Goal: Information Seeking & Learning: Learn about a topic

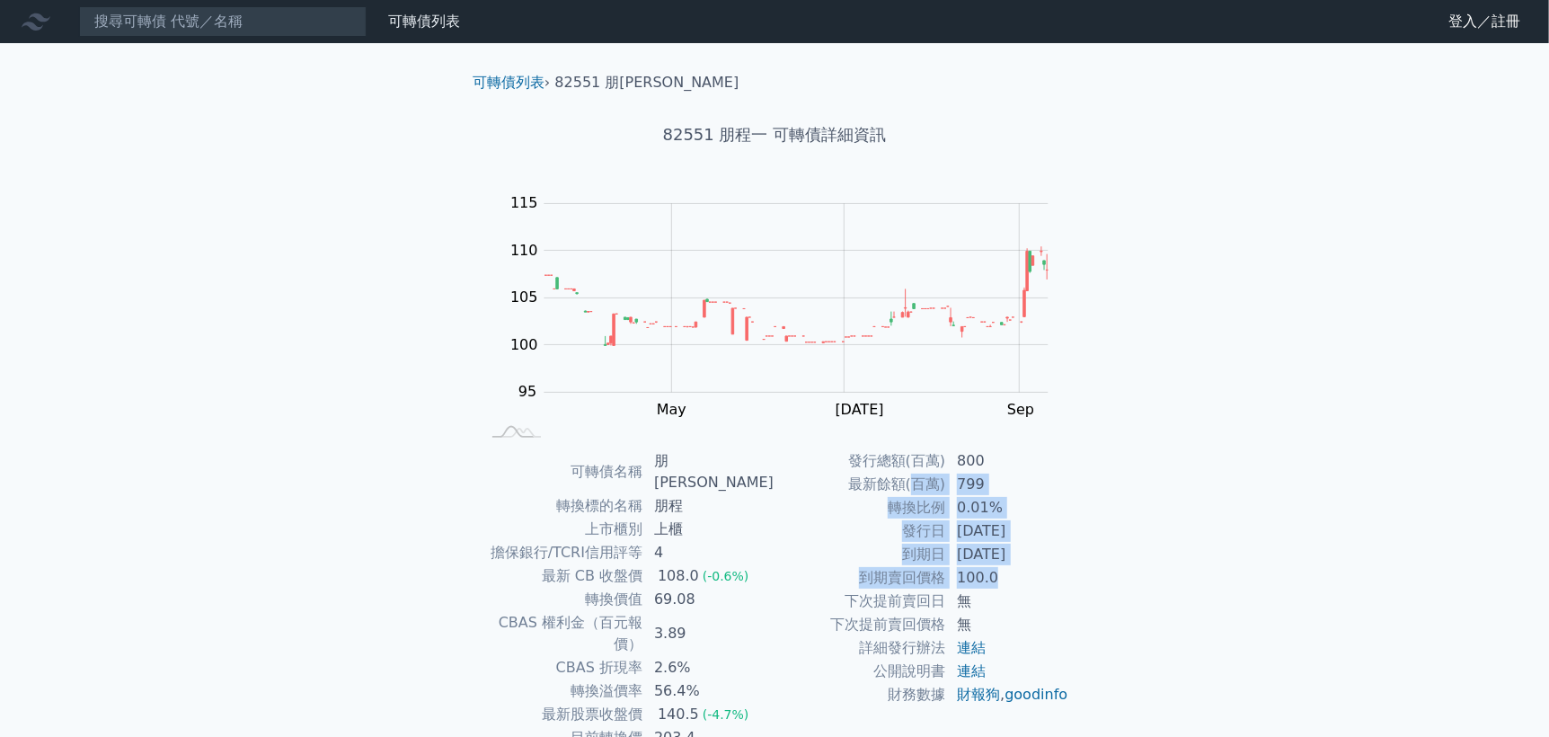
drag, startPoint x: 923, startPoint y: 499, endPoint x: 1032, endPoint y: 570, distance: 131.1
click at [1032, 570] on tbody "發行總額(百萬) 800 最新餘額(百萬) 799 轉換比例 0.01% 發行日 [DATE] 到期日 [DATE] 到期賣回價格 100.0 下次提前賣回日…" at bounding box center [921, 577] width 295 height 257
click at [1029, 583] on td "100.0" at bounding box center [1007, 577] width 123 height 23
drag, startPoint x: 956, startPoint y: 529, endPoint x: 1050, endPoint y: 579, distance: 106.9
click at [1050, 579] on tbody "發行總額(百萬) 800 最新餘額(百萬) 799 轉換比例 0.01% 發行日 [DATE] 到期日 [DATE] 到期賣回價格 100.0 下次提前賣回日…" at bounding box center [921, 577] width 295 height 257
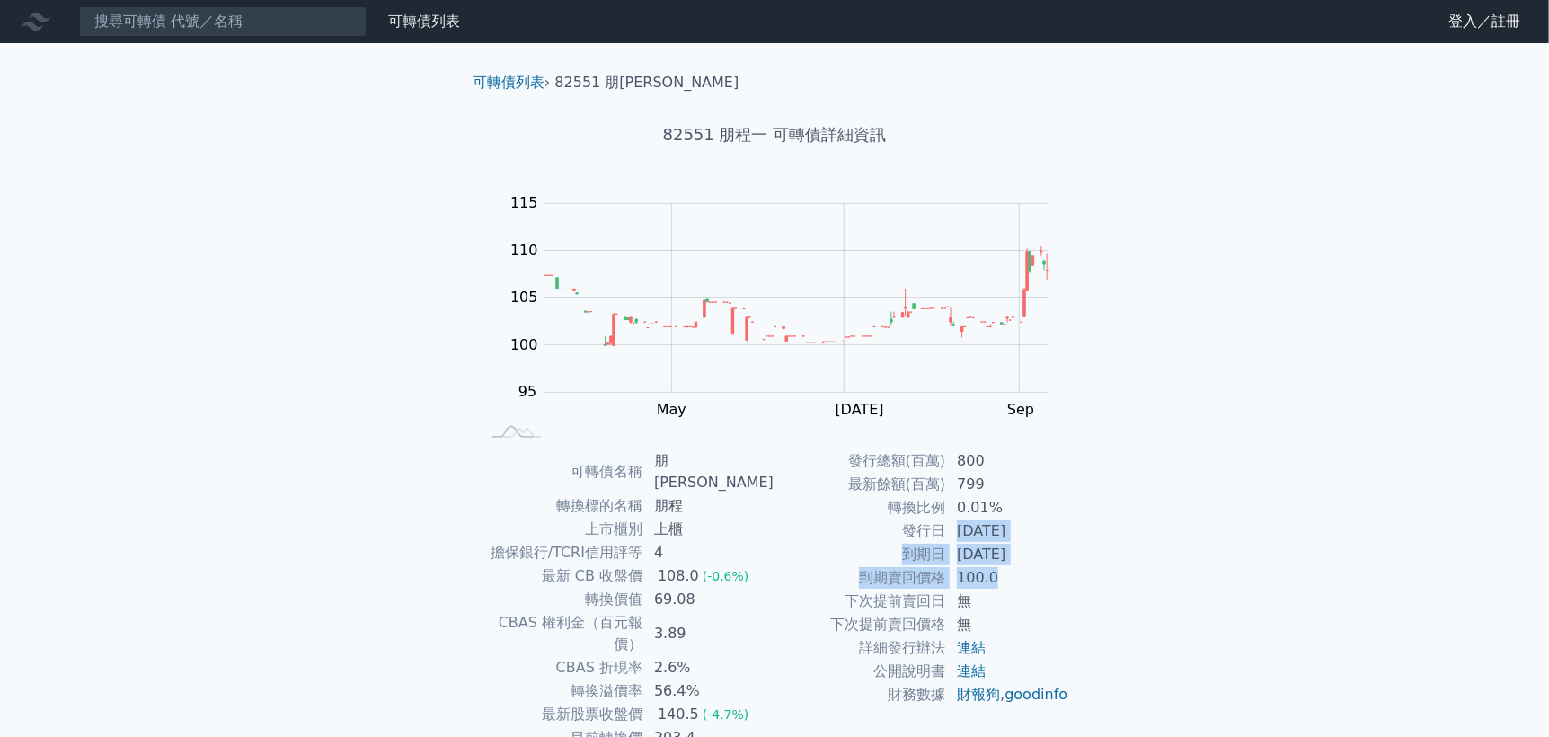
drag, startPoint x: 1034, startPoint y: 578, endPoint x: 999, endPoint y: 552, distance: 43.7
click at [1033, 578] on td "100.0" at bounding box center [1007, 577] width 123 height 23
drag, startPoint x: 938, startPoint y: 526, endPoint x: 923, endPoint y: 521, distance: 16.2
click at [937, 526] on td "發行日" at bounding box center [860, 530] width 172 height 23
drag, startPoint x: 903, startPoint y: 514, endPoint x: 1041, endPoint y: 568, distance: 148.5
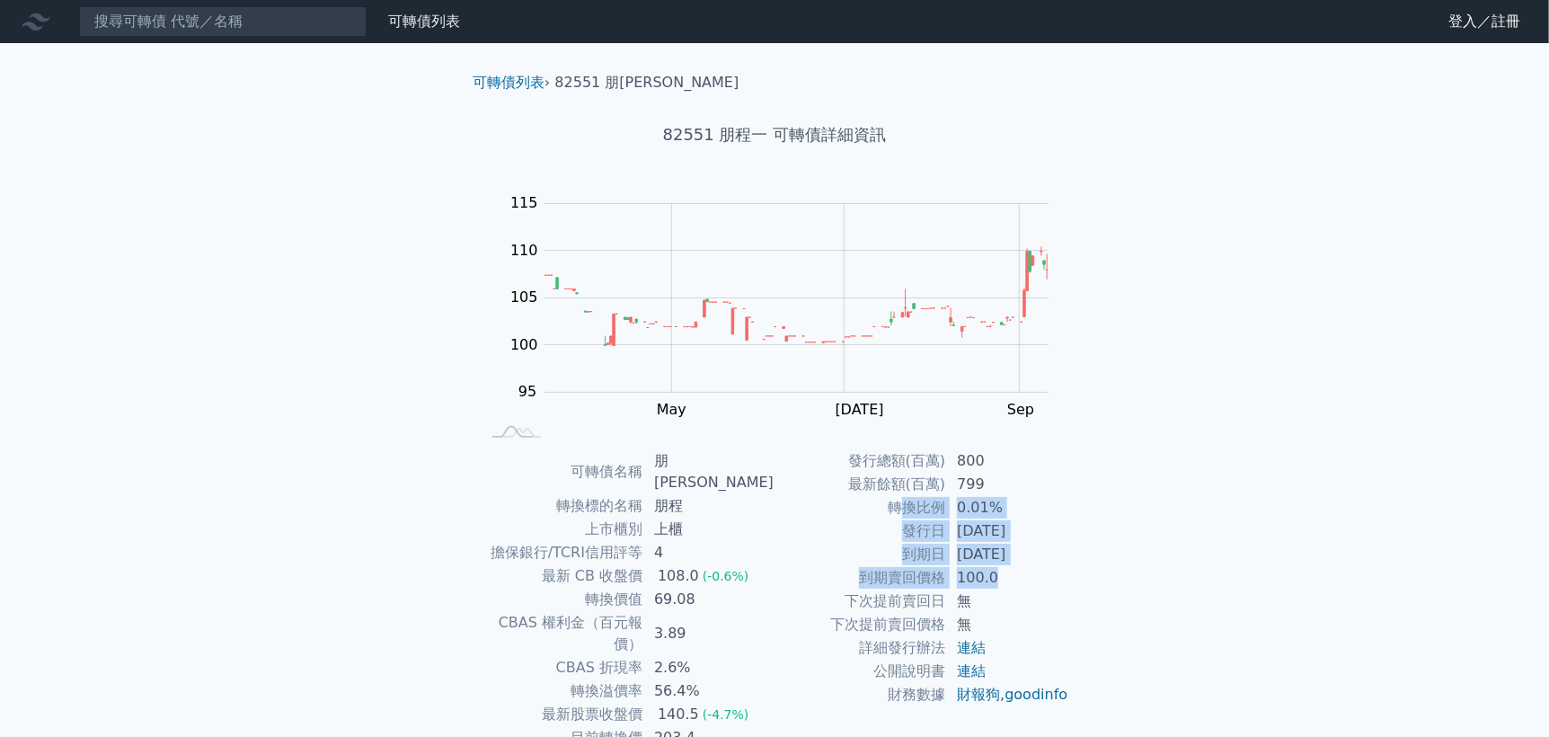
click at [1041, 568] on tbody "發行總額(百萬) 800 最新餘額(百萬) 799 轉換比例 0.01% 發行日 [DATE] 到期日 [DATE] 到期賣回價格 100.0 下次提前賣回日…" at bounding box center [921, 577] width 295 height 257
click at [1045, 591] on td "無" at bounding box center [1007, 600] width 123 height 23
drag, startPoint x: 914, startPoint y: 556, endPoint x: 971, endPoint y: 596, distance: 70.3
click at [971, 596] on tbody "發行總額(百萬) 800 最新餘額(百萬) 799 轉換比例 0.01% 發行日 [DATE] 到期日 [DATE] 到期賣回價格 100.0 下次提前賣回日…" at bounding box center [921, 577] width 295 height 257
click at [992, 624] on td "無" at bounding box center [1007, 624] width 123 height 23
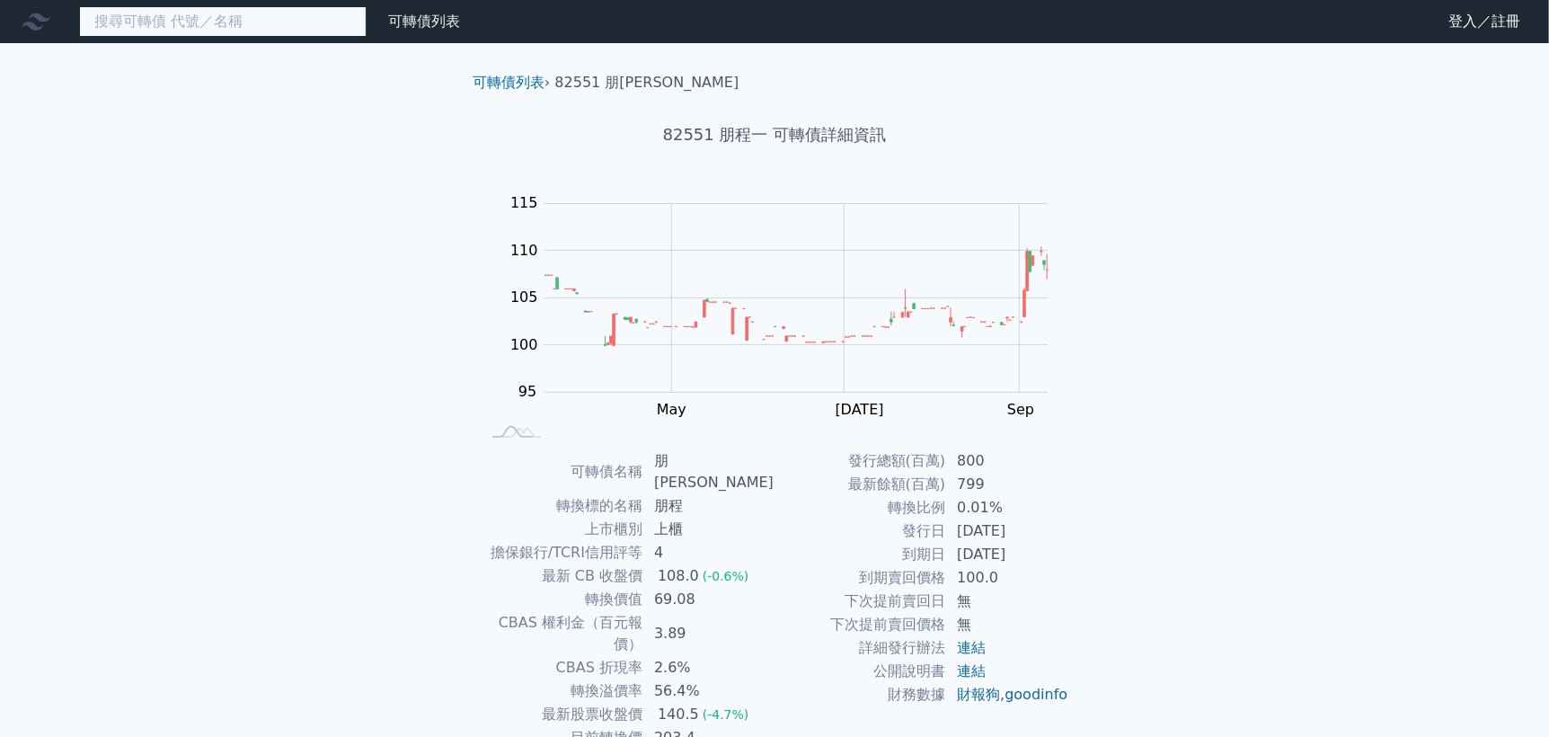
click at [250, 26] on input at bounding box center [222, 21] width 287 height 31
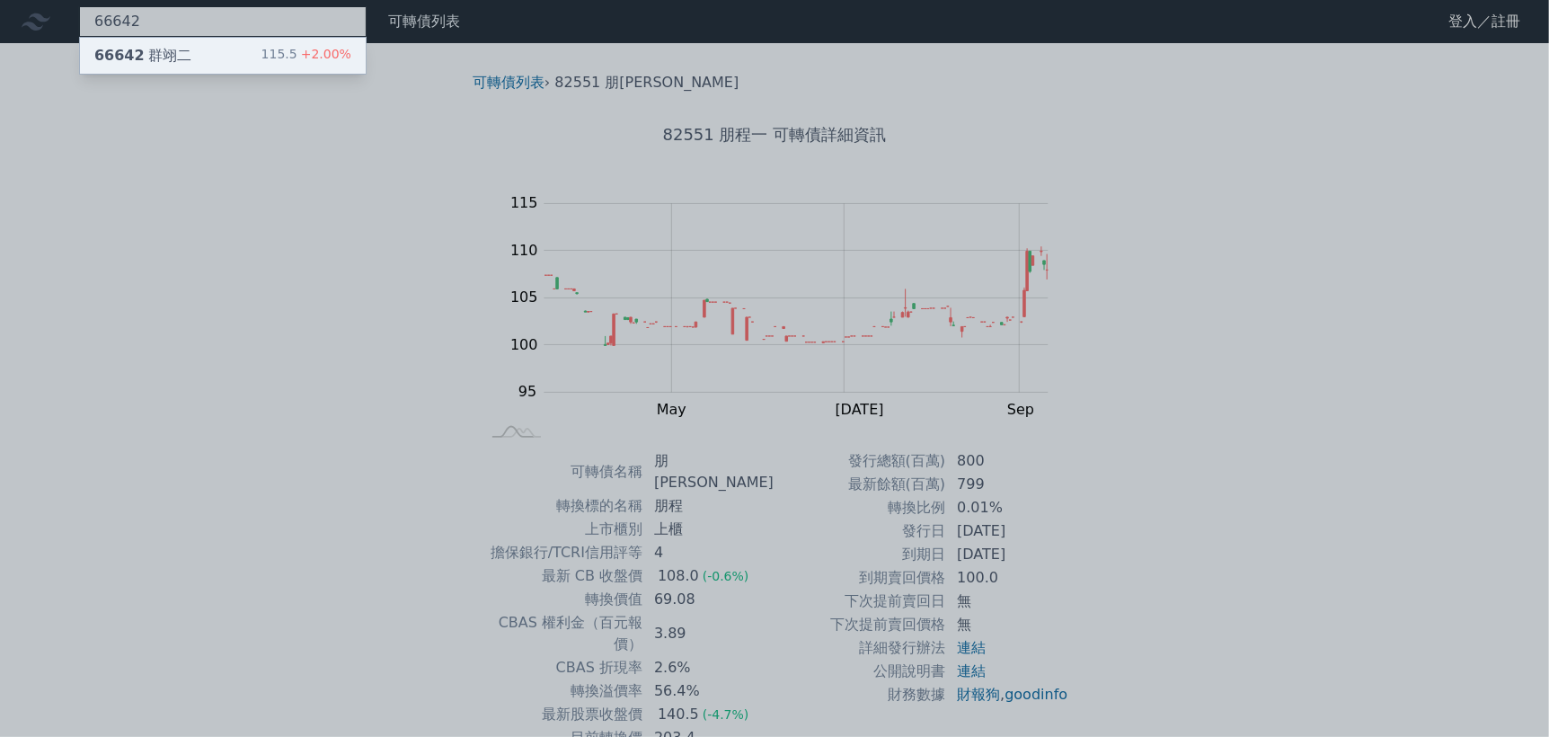
type input "66642"
click at [130, 57] on span "66642" at bounding box center [119, 55] width 50 height 17
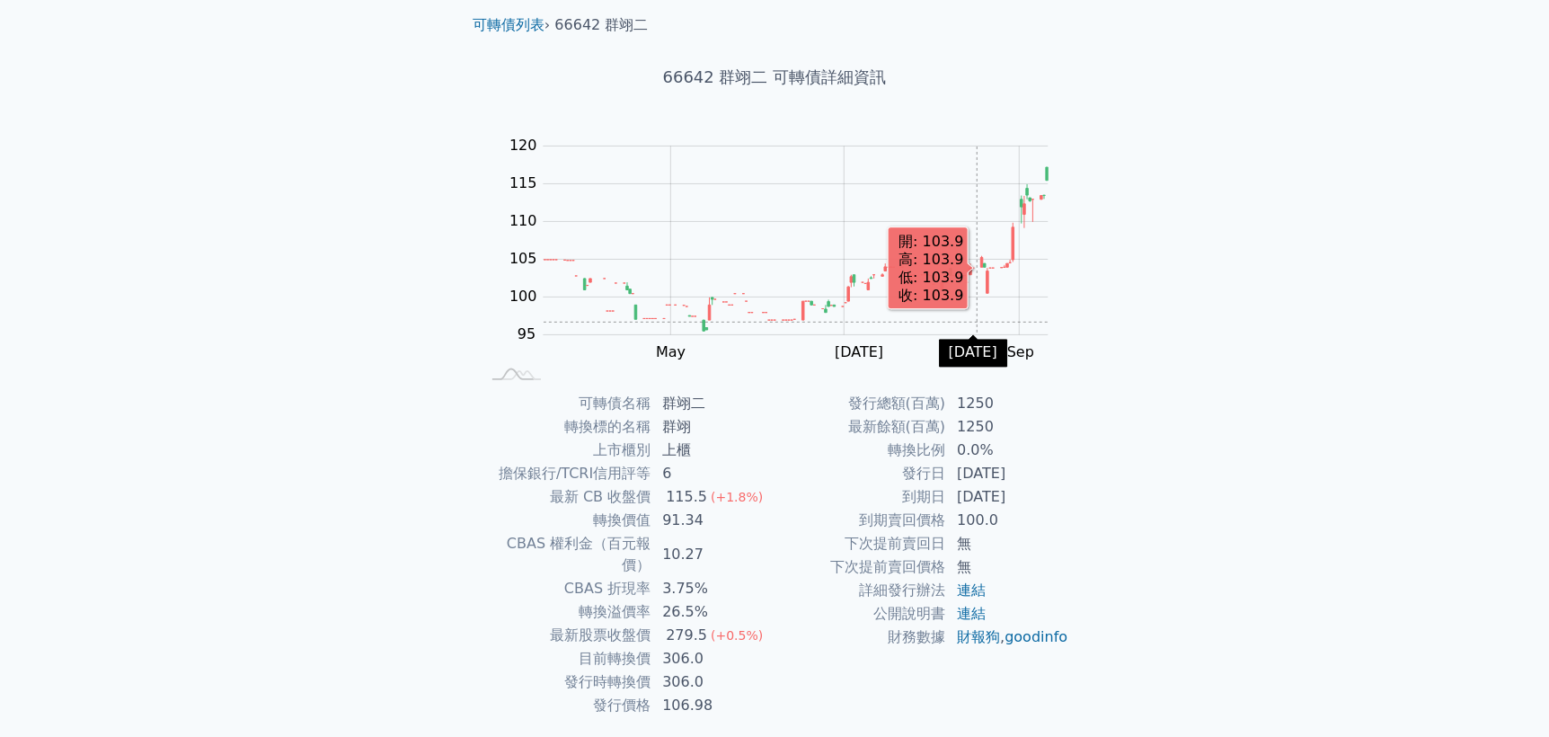
scroll to position [89, 0]
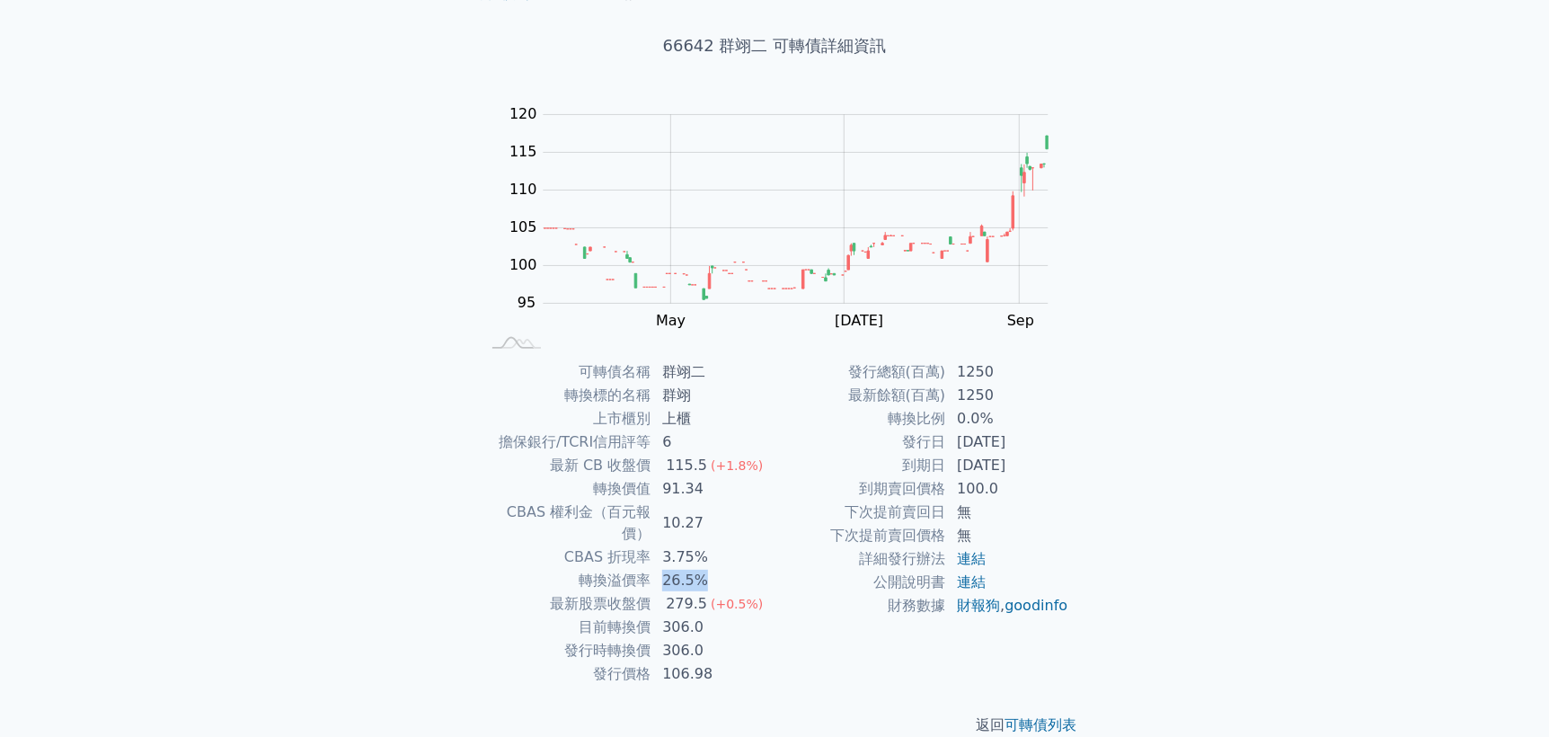
drag, startPoint x: 674, startPoint y: 557, endPoint x: 717, endPoint y: 556, distance: 43.1
click at [717, 569] on td "26.5%" at bounding box center [712, 580] width 123 height 23
click at [671, 545] on td "3.75%" at bounding box center [712, 556] width 123 height 23
drag, startPoint x: 574, startPoint y: 599, endPoint x: 752, endPoint y: 606, distance: 178.0
click at [746, 615] on tr "目前轉換價 306.0" at bounding box center [627, 626] width 295 height 23
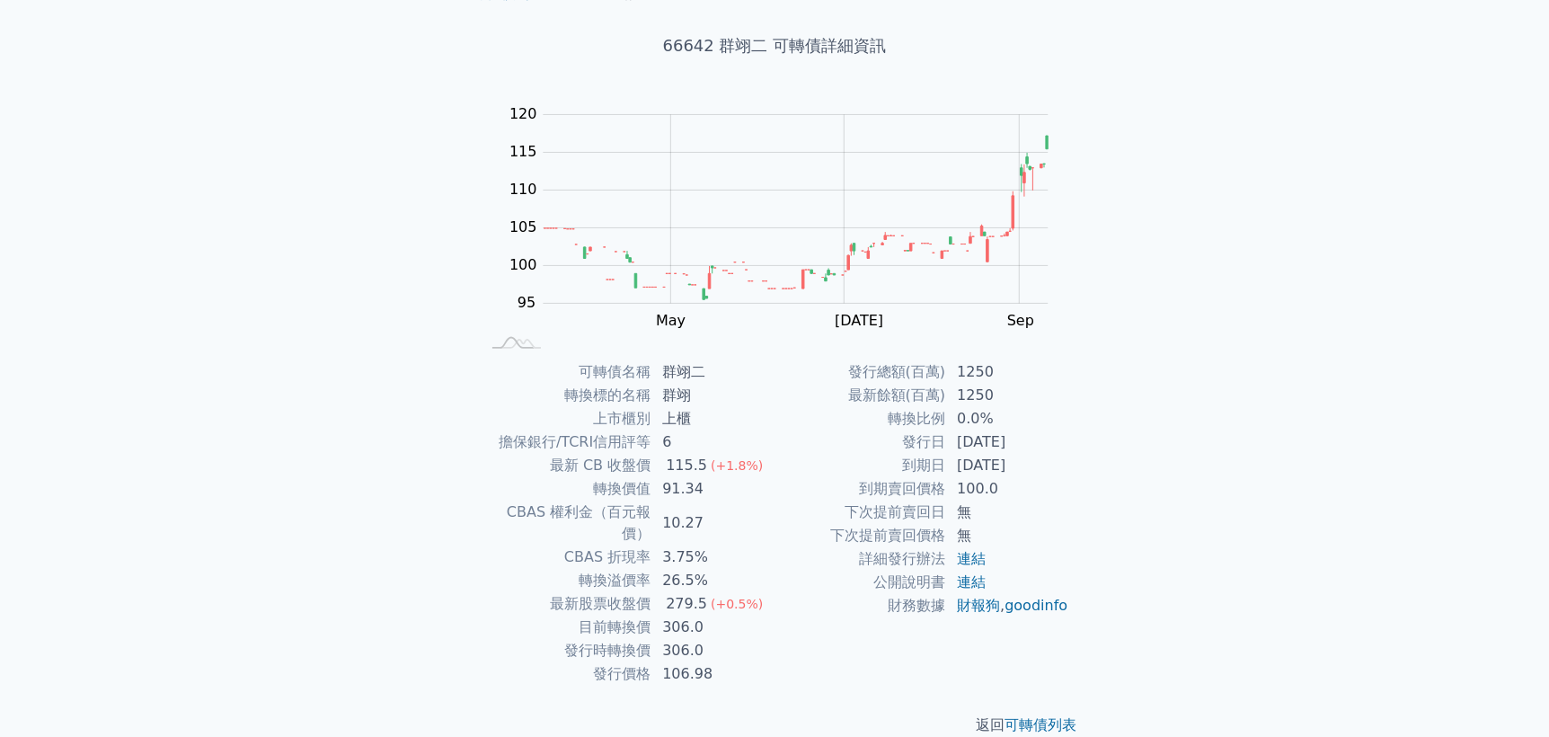
click at [307, 433] on div "可轉債列表 財務數據 可轉債列表 財務數據 登入／註冊 登入／註冊 可轉債列表 › 66642 群翊二 66642 群翊二 可轉債詳細資訊 Zoom Out …" at bounding box center [774, 337] width 1549 height 853
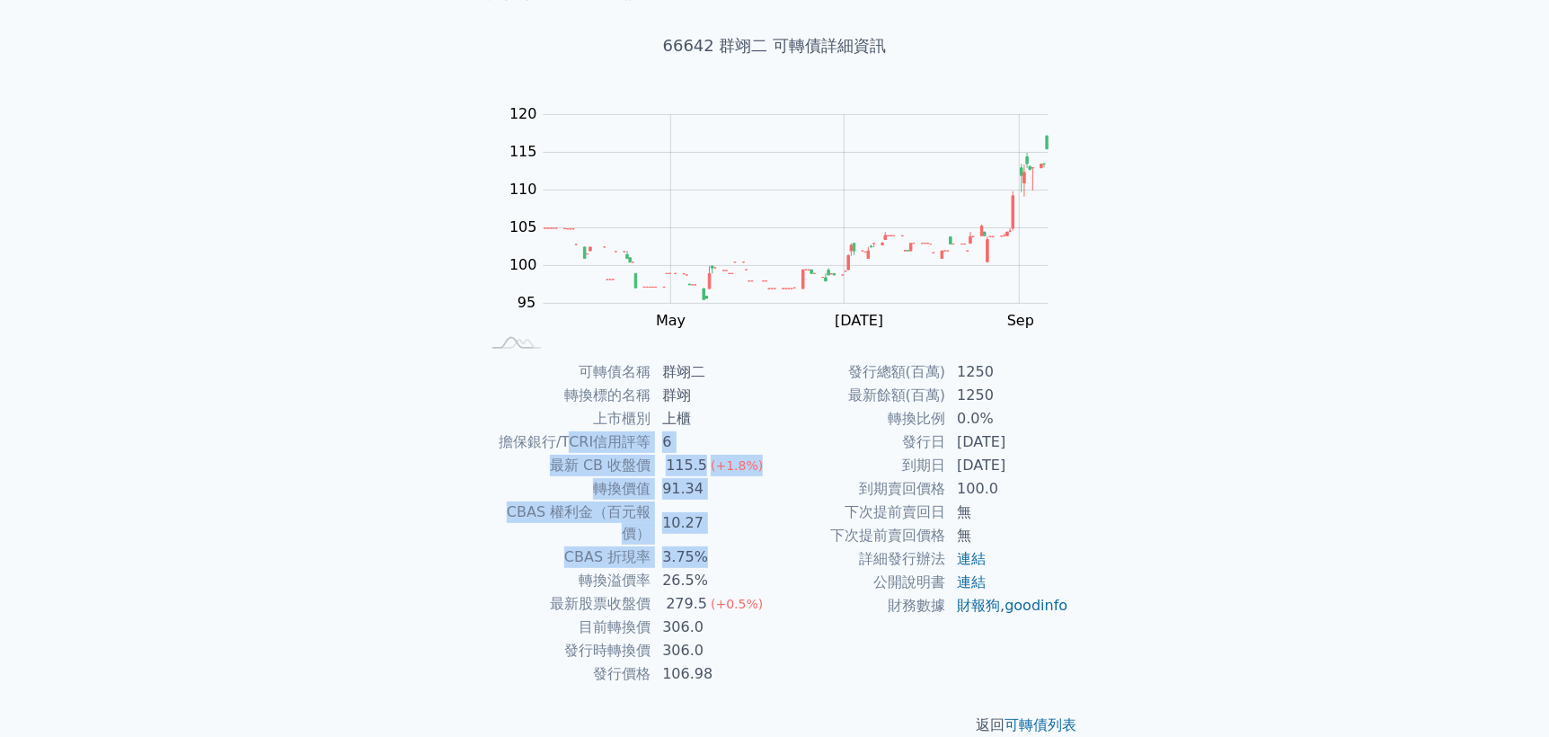
drag, startPoint x: 570, startPoint y: 440, endPoint x: 758, endPoint y: 545, distance: 215.2
click at [758, 545] on tbody "可轉債名稱 群翊二 轉換標的名稱 群翊 上市櫃別 上櫃 擔保銀行/TCRI信用評等 6 最新 CB 收盤價 115.5 (+1.8%) 轉換價值 91.34 …" at bounding box center [627, 522] width 295 height 325
click at [343, 322] on div "可轉債列表 財務數據 可轉債列表 財務數據 登入／註冊 登入／註冊 可轉債列表 › 66642 群翊二 66642 群翊二 可轉債詳細資訊 Zoom Out …" at bounding box center [774, 337] width 1549 height 853
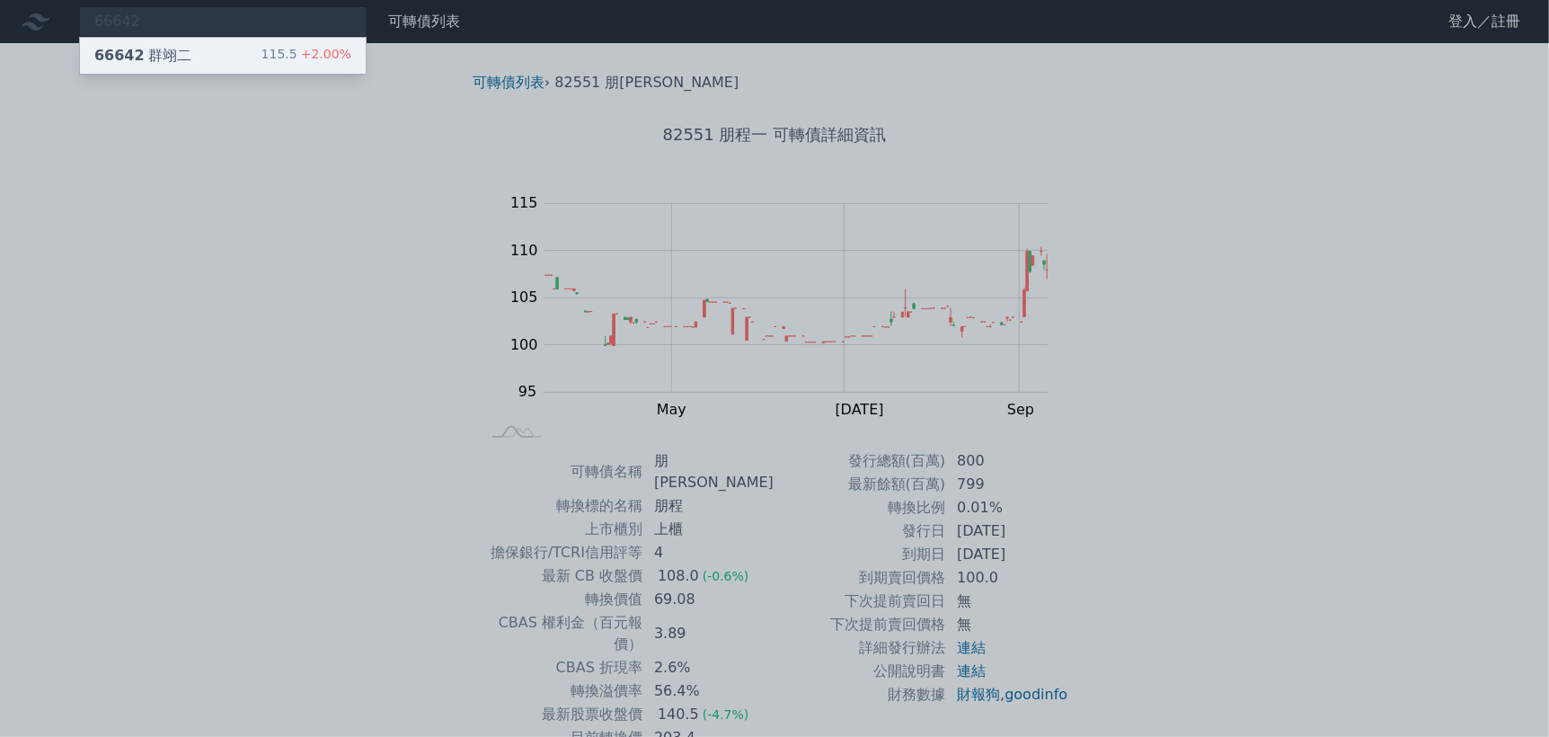
type input "66642"
click at [227, 62] on div "66642 群翊二 115.5 +2.00%" at bounding box center [223, 56] width 286 height 36
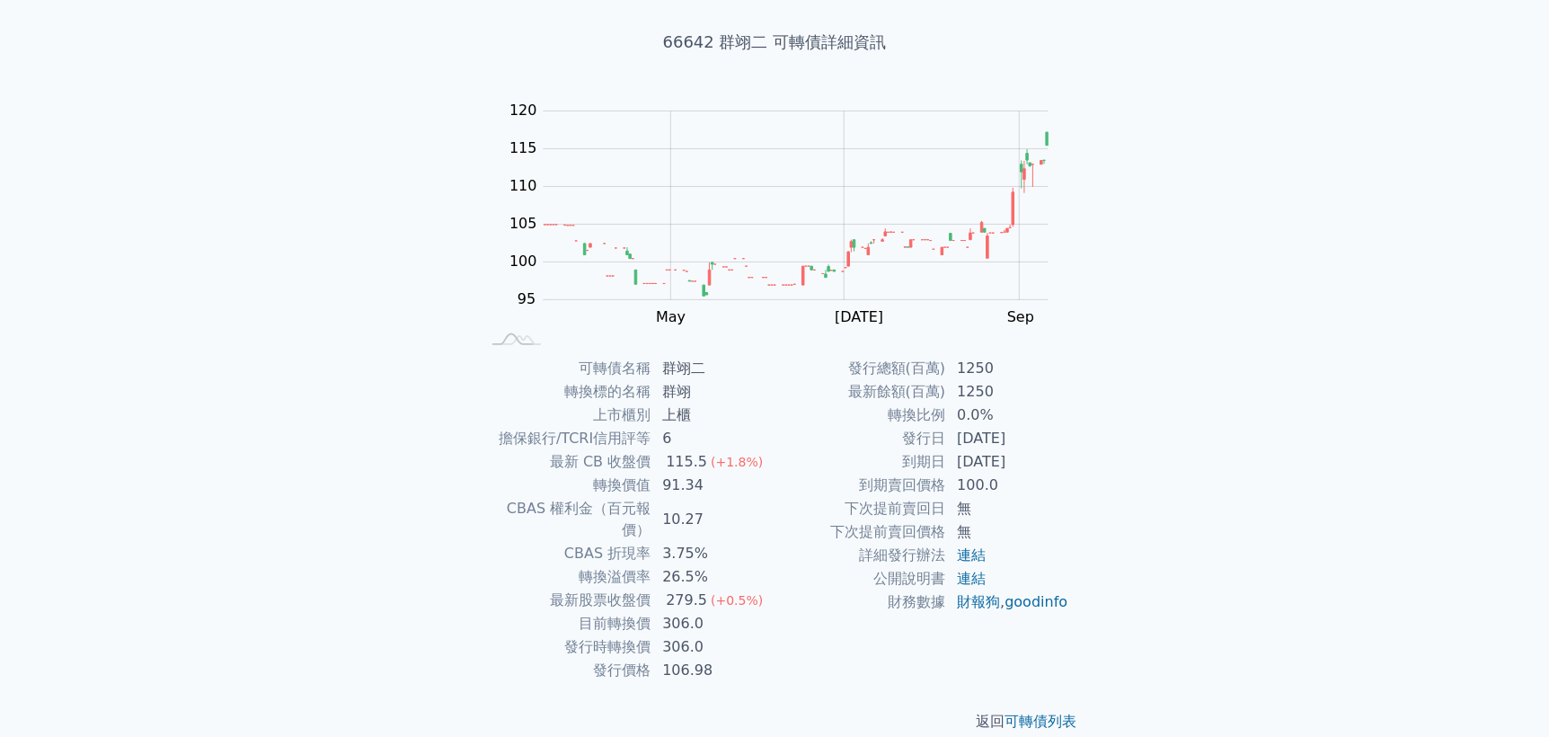
scroll to position [94, 0]
drag, startPoint x: 633, startPoint y: 596, endPoint x: 725, endPoint y: 644, distance: 103.7
click at [773, 571] on tbody "可轉債名稱 群翊二 轉換標的名稱 群翊 上市櫃別 上櫃 擔保銀行/TCRI信用評等 6 最新 CB 收盤價 115.5 (+1.8%) 轉換價值 91.34 …" at bounding box center [627, 517] width 295 height 325
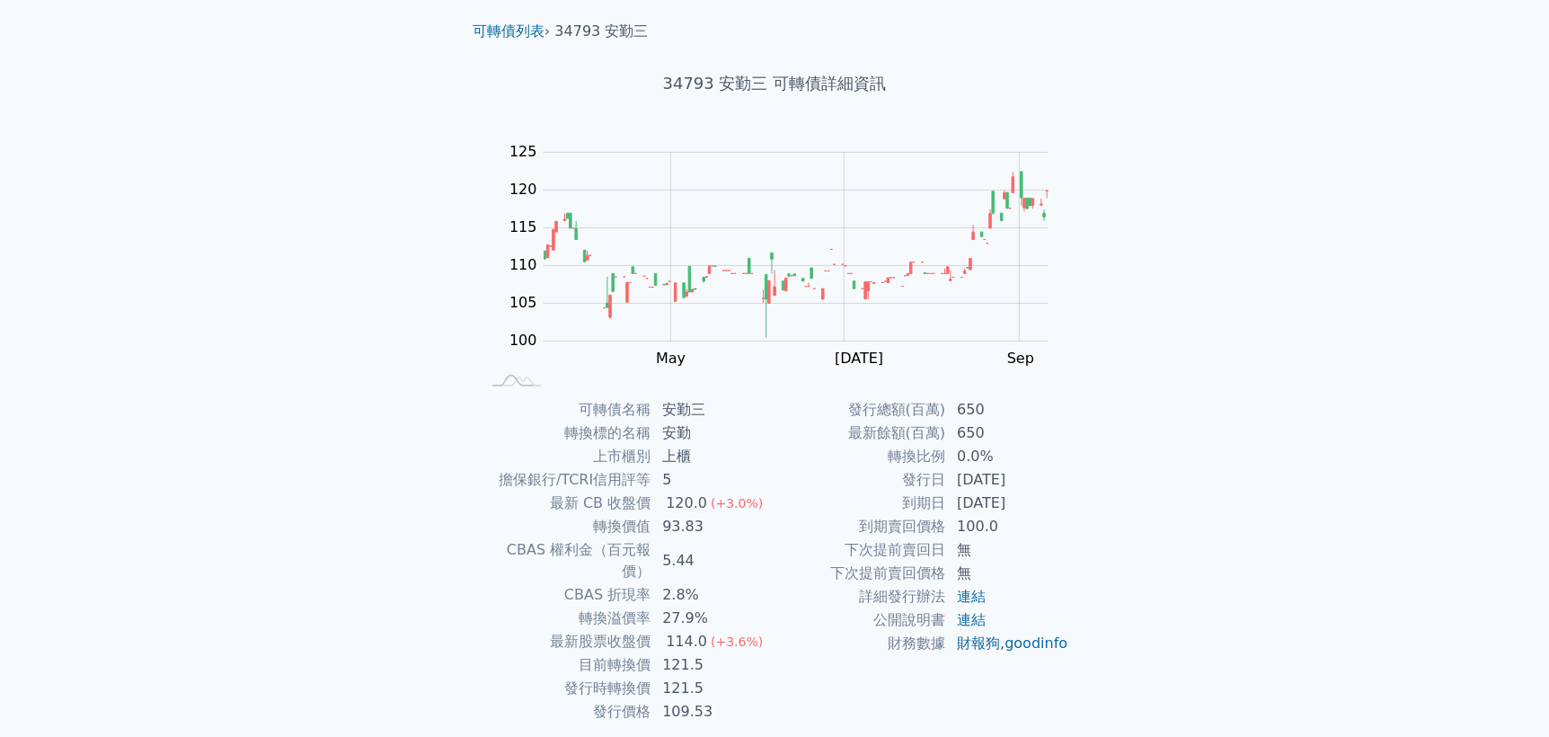
scroll to position [94, 0]
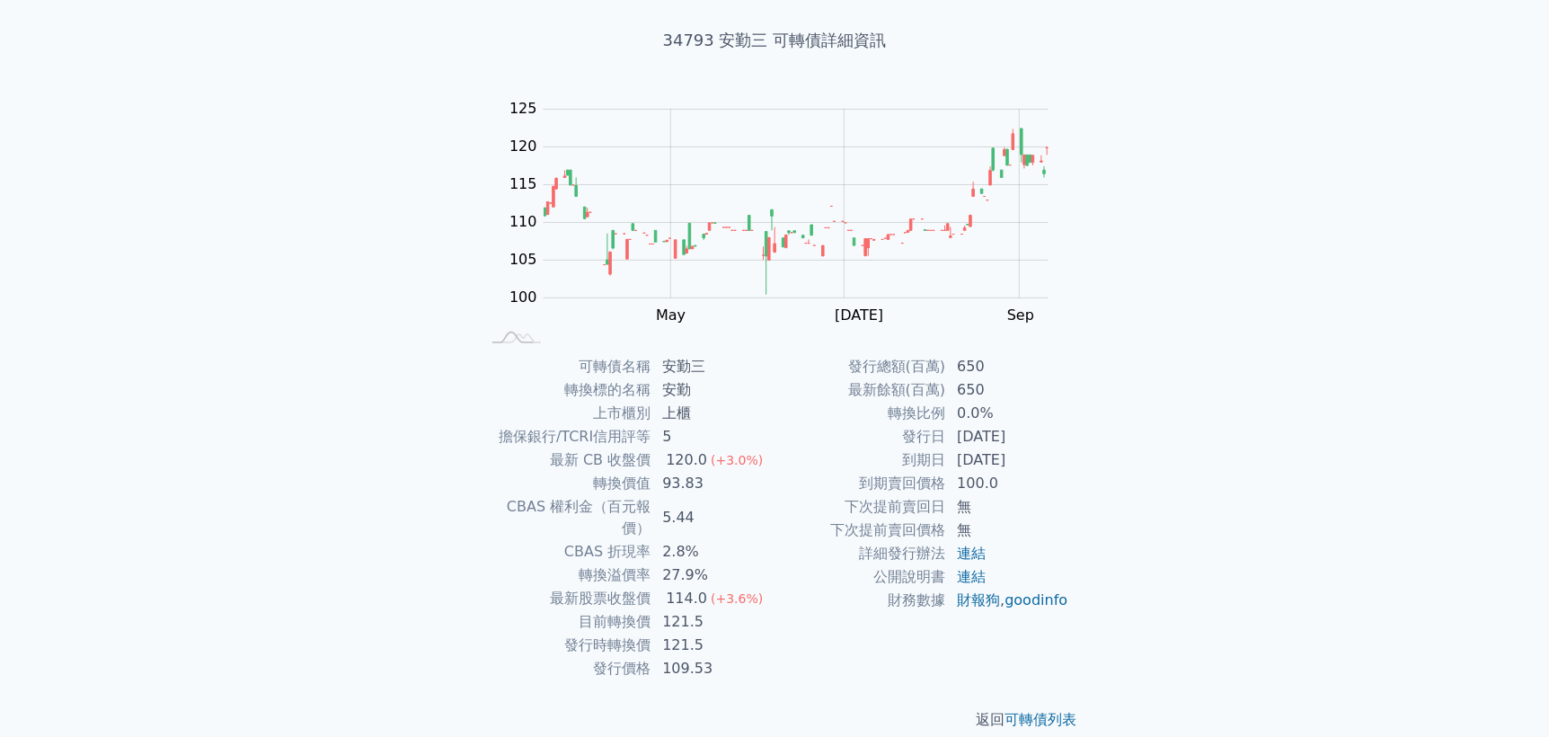
drag, startPoint x: 915, startPoint y: 438, endPoint x: 1011, endPoint y: 455, distance: 97.5
click at [1011, 455] on tbody "發行總額(百萬) 650 最新餘額(百萬) 650 轉換比例 0.0% 發行日 [DATE] 到期日 [DATE] 到期賣回價格 100.0 下次提前賣回日 …" at bounding box center [921, 483] width 295 height 257
click at [1053, 479] on td "100.0" at bounding box center [1007, 483] width 123 height 23
drag, startPoint x: 941, startPoint y: 459, endPoint x: 1026, endPoint y: 475, distance: 86.9
click at [1026, 475] on tbody "發行總額(百萬) 650 最新餘額(百萬) 650 轉換比例 0.0% 發行日 [DATE] 到期日 [DATE] 到期賣回價格 100.0 下次提前賣回日 …" at bounding box center [921, 483] width 295 height 257
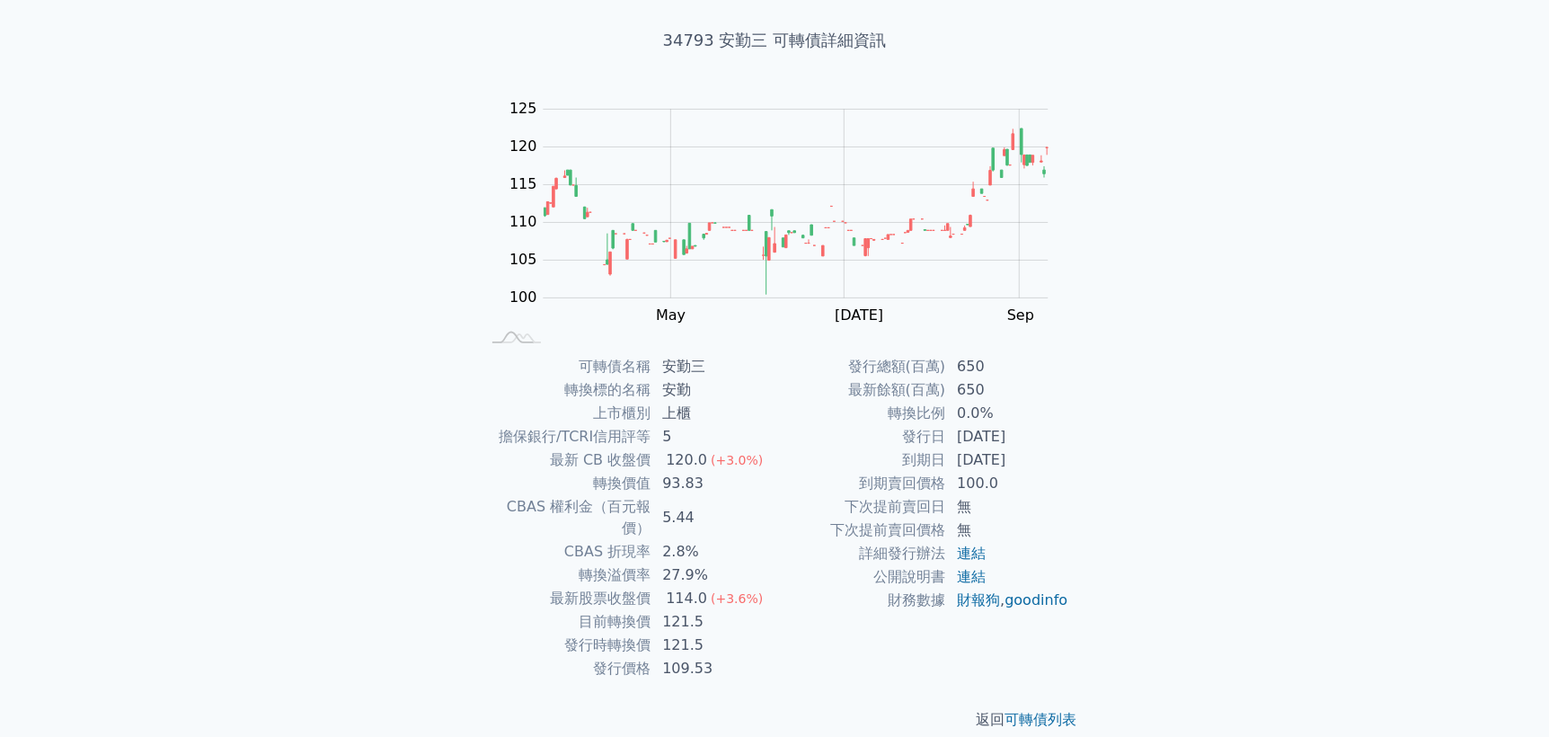
click at [1135, 474] on div "可轉債列表 財務數據 可轉債列表 財務數據 登入／註冊 登入／註冊 可轉債列表 › 34793 安勤三 34793 安勤三 可轉債詳細資訊 Zoom Out …" at bounding box center [774, 332] width 1549 height 853
drag, startPoint x: 932, startPoint y: 445, endPoint x: 1027, endPoint y: 468, distance: 97.2
click at [1027, 468] on tbody "發行總額(百萬) 650 最新餘額(百萬) 650 轉換比例 0.0% 發行日 2024-01-22 到期日 2027-01-22 到期賣回價格 100.0 …" at bounding box center [921, 483] width 295 height 257
click at [1117, 467] on div "可轉債列表 › 34793 安勤三 34793 安勤三 可轉債詳細資訊 Zoom Out 100 90 95 100 105 110 115 120 125 …" at bounding box center [774, 354] width 690 height 810
drag, startPoint x: 661, startPoint y: 369, endPoint x: 715, endPoint y: 374, distance: 54.1
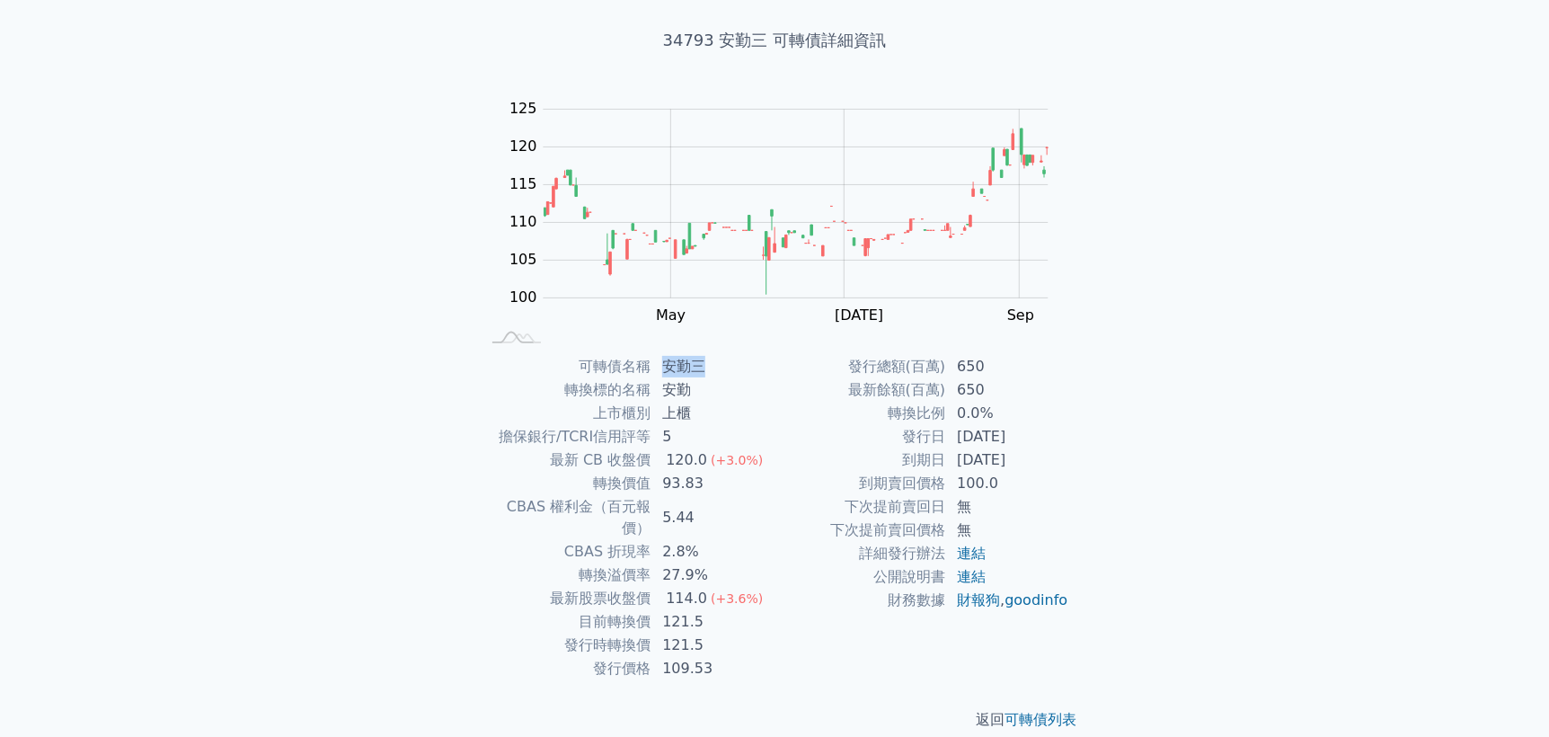
click at [715, 374] on td "安勤三" at bounding box center [712, 366] width 123 height 23
drag, startPoint x: 594, startPoint y: 378, endPoint x: 615, endPoint y: 383, distance: 22.0
click at [595, 379] on td "轉換標的名稱" at bounding box center [566, 389] width 172 height 23
drag, startPoint x: 666, startPoint y: 361, endPoint x: 687, endPoint y: 349, distance: 25.0
click at [686, 367] on td "安勤三" at bounding box center [712, 366] width 123 height 23
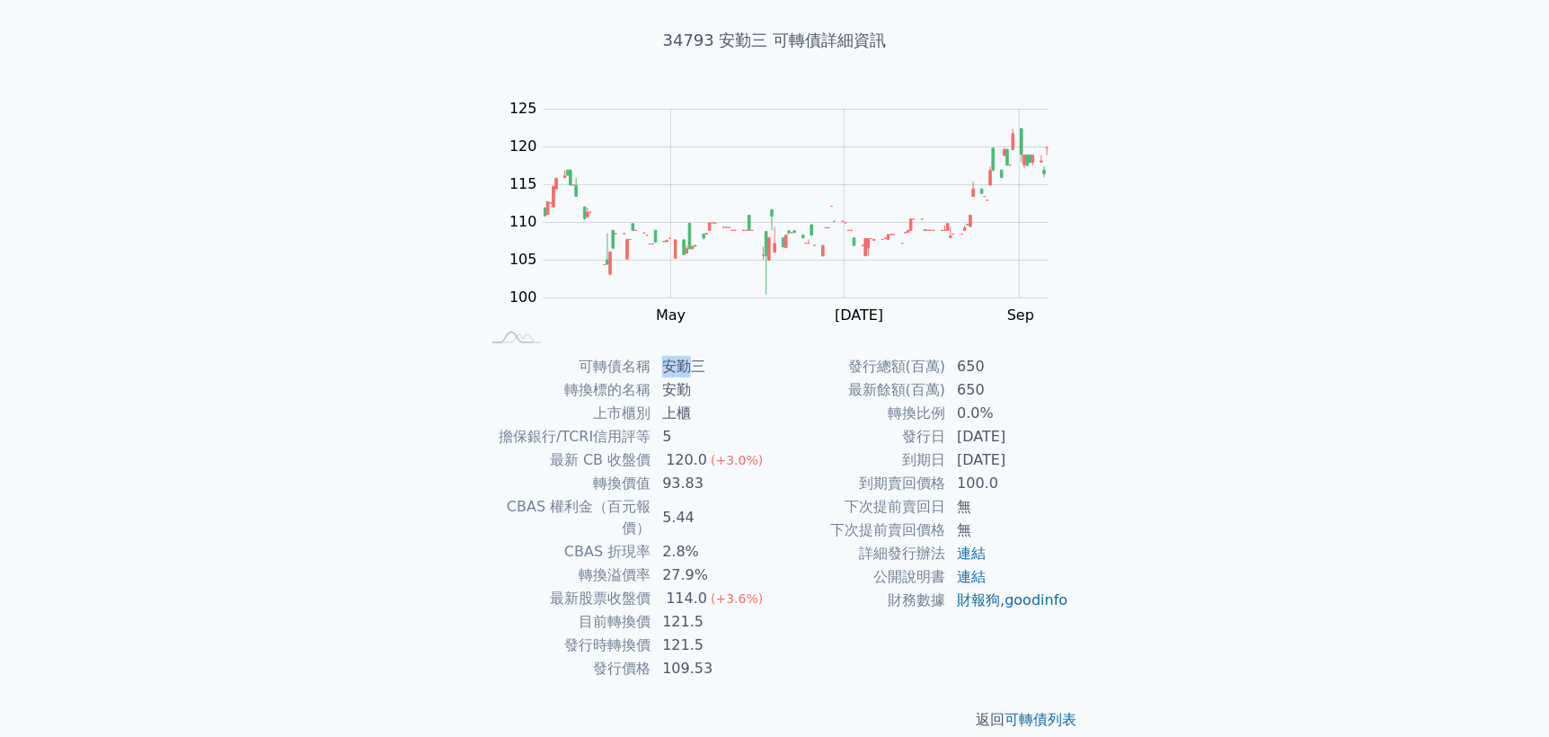
copy td "安勤"
